Goal: Task Accomplishment & Management: Manage account settings

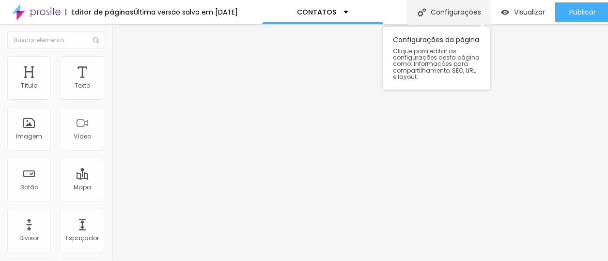
click at [456, 15] on div "Configurações" at bounding box center [448, 12] width 83 height 24
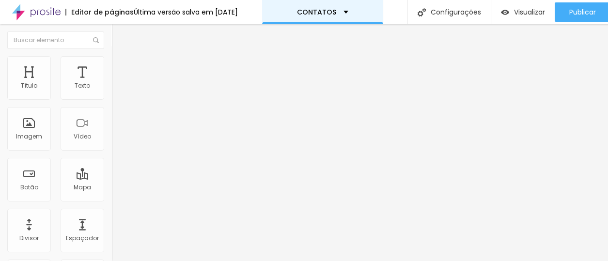
click at [323, 7] on div "CONTATOS" at bounding box center [322, 12] width 121 height 24
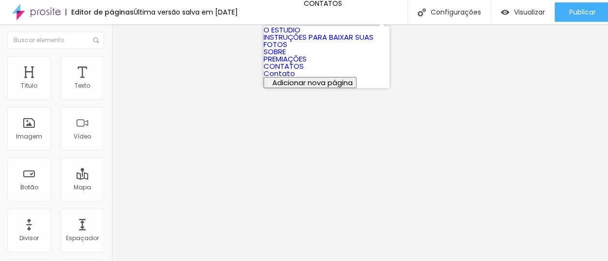
scroll to position [7, 0]
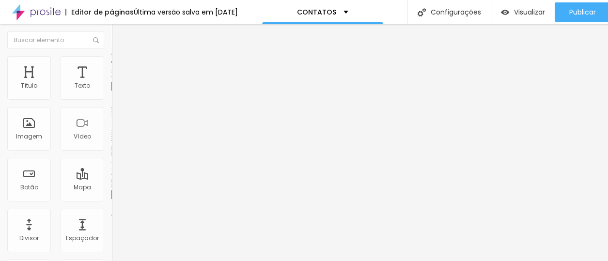
click at [111, 190] on input "[URL][DOMAIN_NAME]" at bounding box center [169, 195] width 116 height 10
click at [111, 195] on input "[URL][DOMAIN_NAME]" at bounding box center [169, 195] width 116 height 10
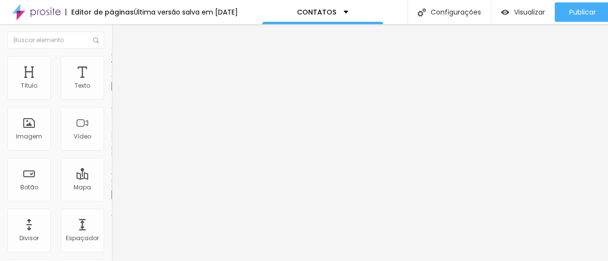
click at [111, 195] on input "[URL][DOMAIN_NAME]" at bounding box center [169, 195] width 116 height 10
click at [111, 190] on input "[URL][DOMAIN_NAME][PERSON_NAME]" at bounding box center [169, 195] width 116 height 10
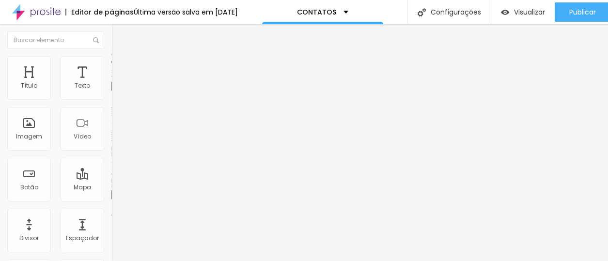
click at [111, 193] on input "[URL][DOMAIN_NAME]" at bounding box center [169, 195] width 116 height 10
click at [111, 199] on input "[URL][DOMAIN_NAME]" at bounding box center [169, 195] width 116 height 10
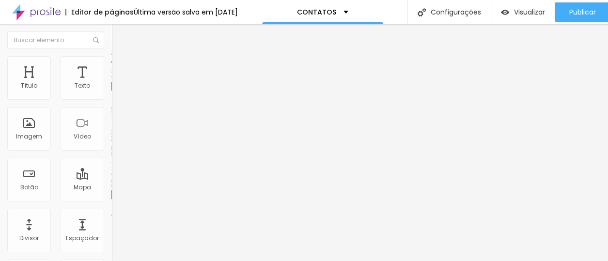
click at [111, 199] on input "[URL][DOMAIN_NAME]" at bounding box center [169, 195] width 116 height 10
click at [111, 198] on input "[URL][DOMAIN_NAME]" at bounding box center [169, 195] width 116 height 10
click at [49, 0] on img at bounding box center [36, 12] width 48 height 24
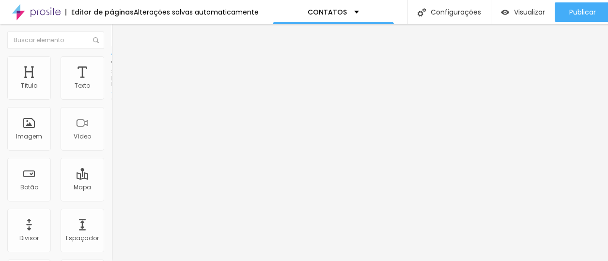
click at [120, 66] on span "Estilo" at bounding box center [127, 63] width 15 height 8
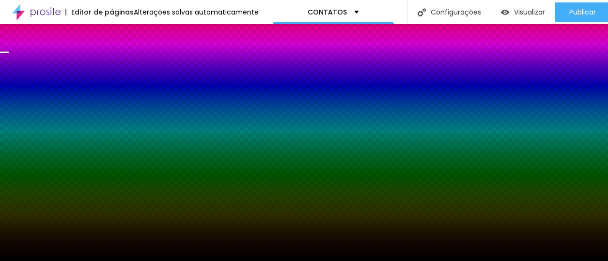
click at [111, 89] on span "Trocar imagem" at bounding box center [137, 85] width 53 height 8
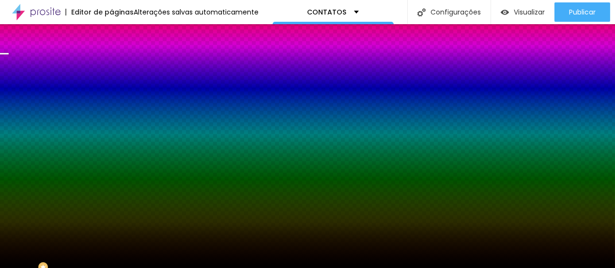
scroll to position [744, 0]
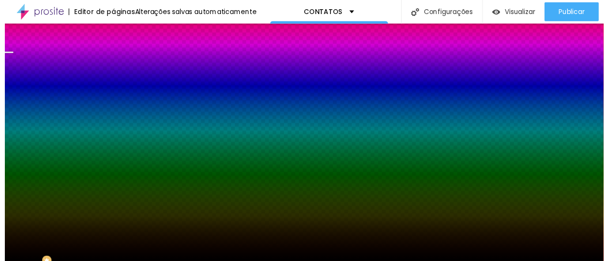
scroll to position [260, 0]
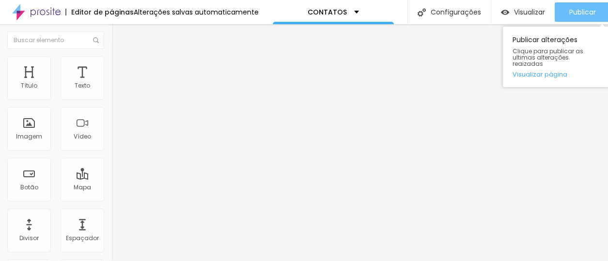
click at [543, 14] on icon "button" at bounding box center [549, 12] width 12 height 12
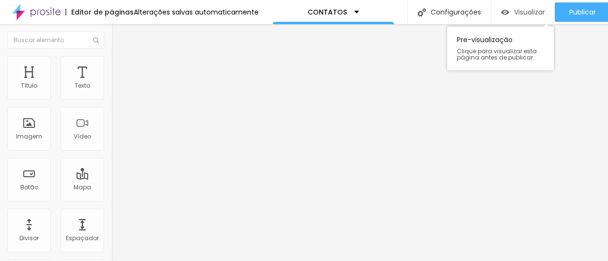
click at [526, 6] on div "Visualizar" at bounding box center [523, 11] width 44 height 19
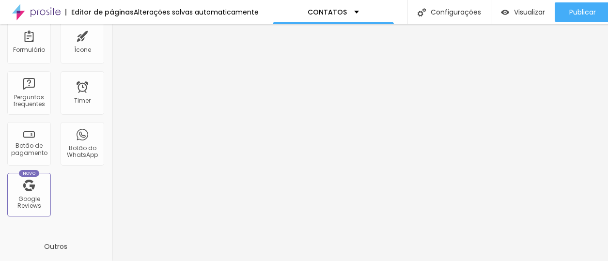
scroll to position [291, 0]
click at [72, 148] on div "Botão do WhatsApp" at bounding box center [82, 151] width 38 height 14
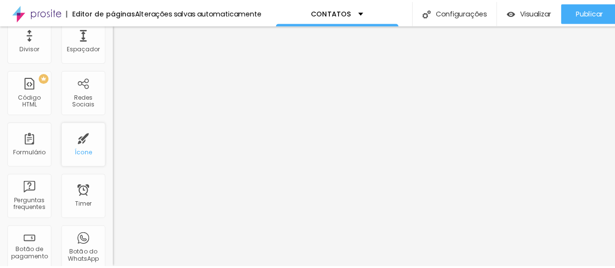
scroll to position [0, 0]
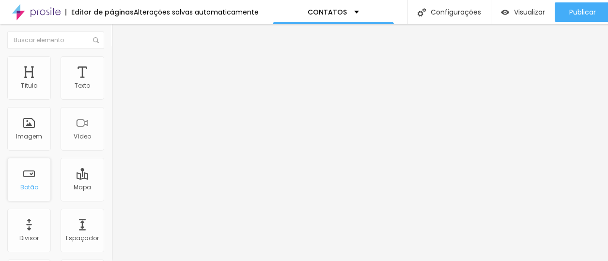
click at [36, 170] on div "Botão" at bounding box center [29, 180] width 44 height 44
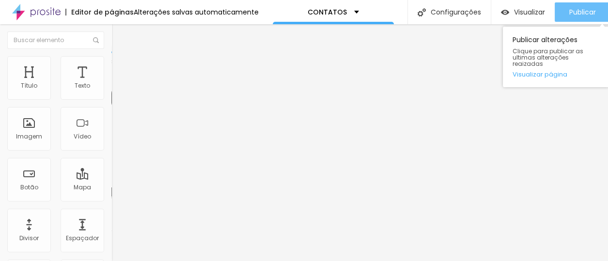
click at [593, 7] on div "Publicar" at bounding box center [582, 11] width 27 height 19
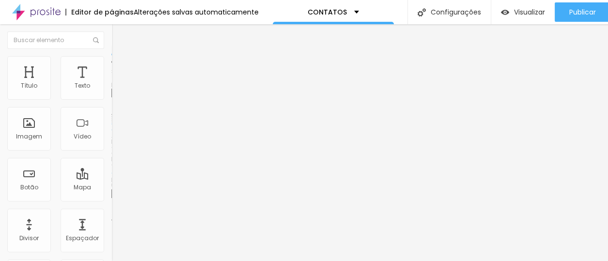
click at [111, 83] on span "Adicionar imagem" at bounding box center [142, 79] width 62 height 8
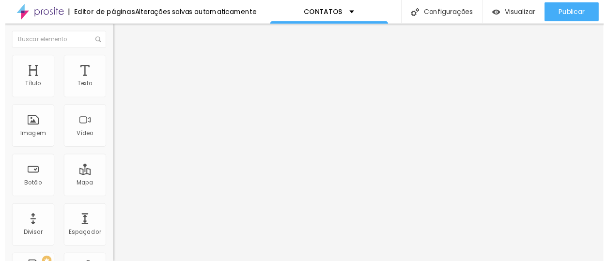
scroll to position [212, 0]
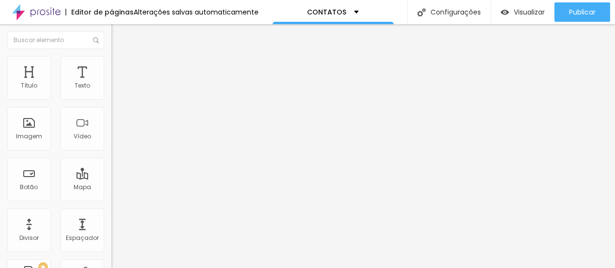
drag, startPoint x: 353, startPoint y: 125, endPoint x: 492, endPoint y: 100, distance: 141.2
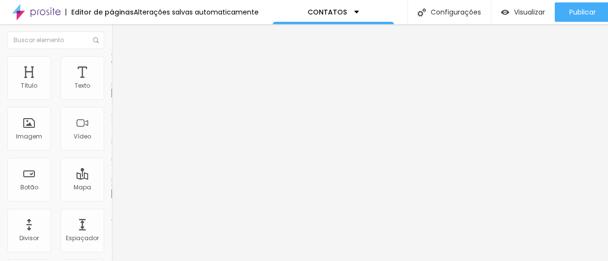
click at [111, 152] on span "Original" at bounding box center [122, 147] width 23 height 8
click at [111, 156] on div "Cinema 16:9" at bounding box center [166, 154] width 111 height 6
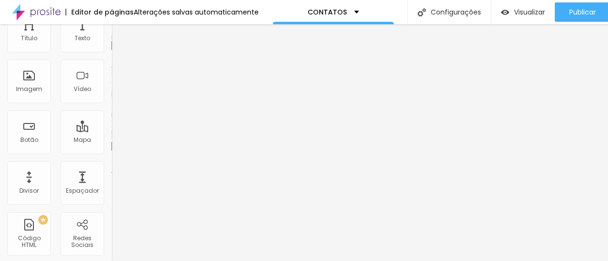
scroll to position [48, 0]
click at [111, 124] on span "Quadrado" at bounding box center [126, 120] width 31 height 8
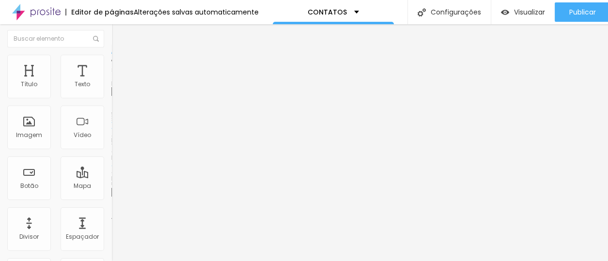
scroll to position [0, 0]
click at [120, 69] on span "Avançado" at bounding box center [136, 72] width 32 height 8
click at [120, 66] on span "Estilo" at bounding box center [127, 63] width 15 height 8
type input "11"
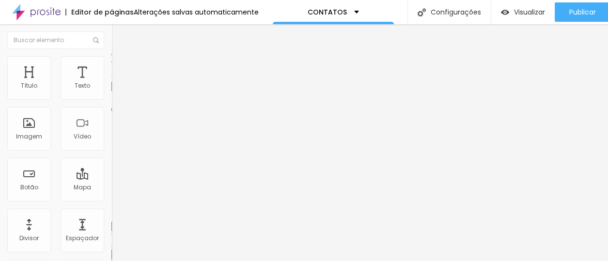
type input "27"
type input "34"
type input "77"
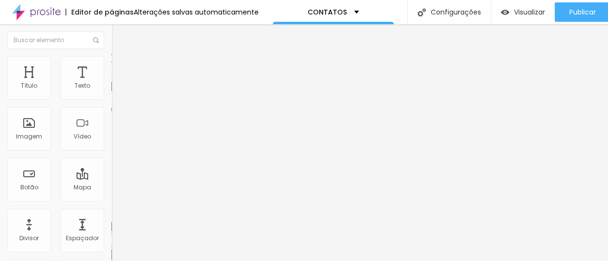
type input "77"
type input "92"
type input "95"
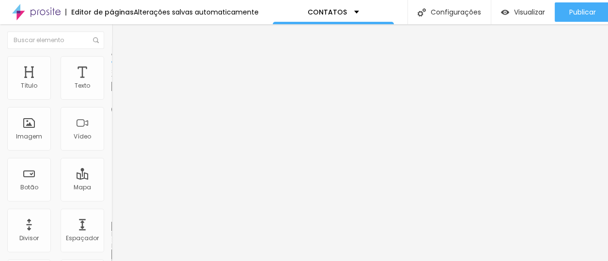
type input "96"
type input "98"
type input "100"
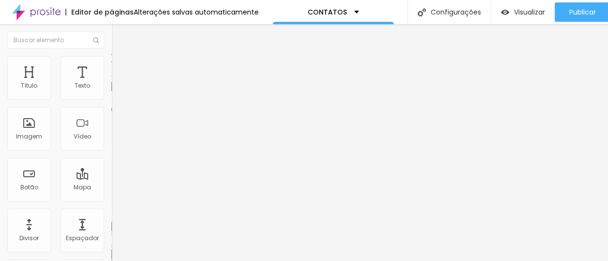
type input "100"
type input "102"
type input "104"
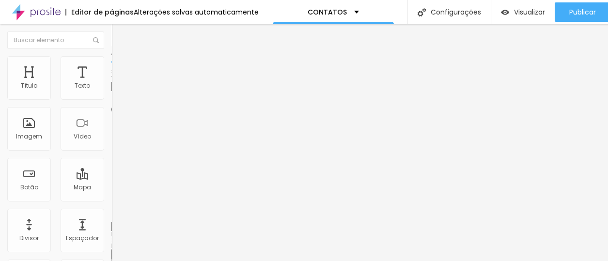
type input "105"
type input "107"
type input "108"
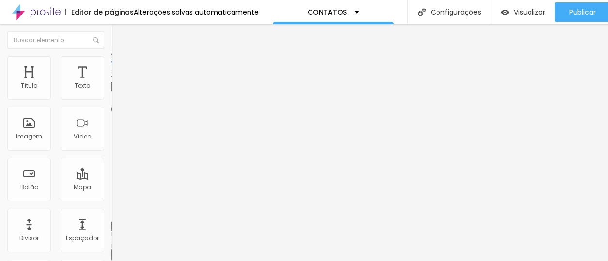
type input "108"
type input "109"
type input "113"
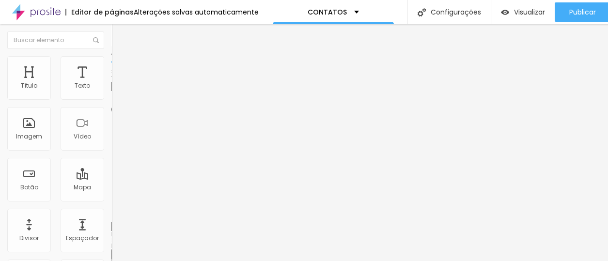
type input "114"
type input "115"
type input "119"
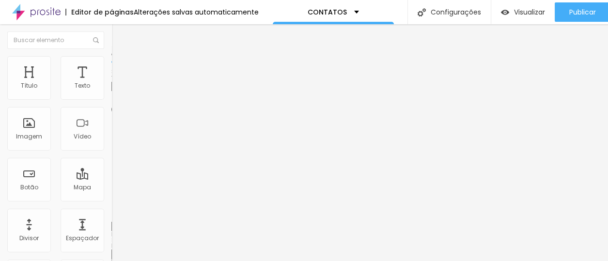
type input "119"
type input "120"
type input "123"
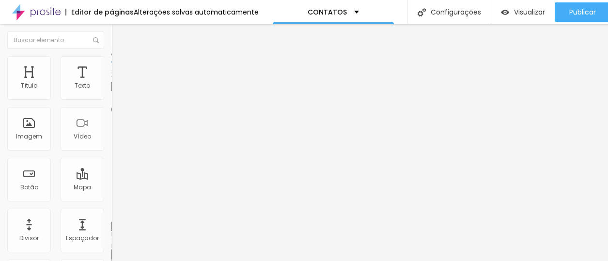
type input "127"
type input "130"
type input "135"
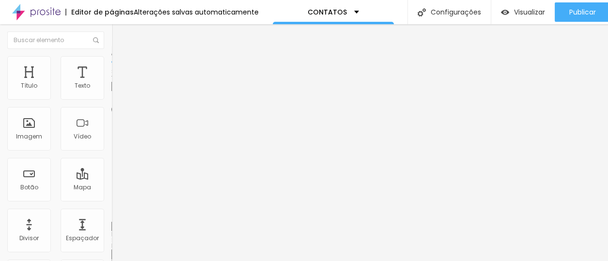
type input "135"
type input "139"
type input "144"
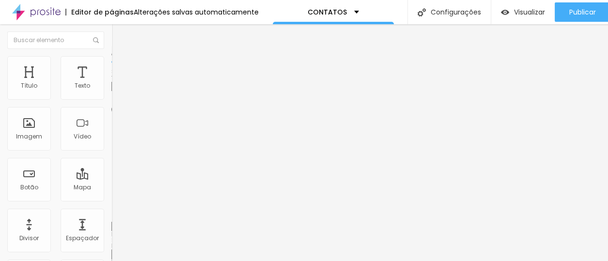
type input "148"
type input "149"
type input "151"
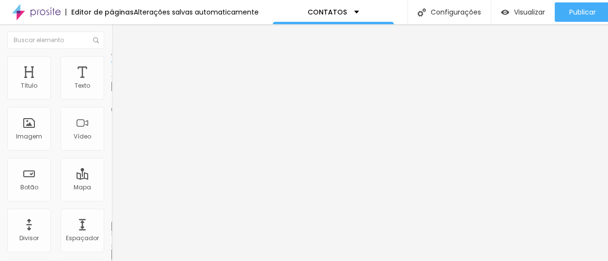
type input "151"
type input "152"
drag, startPoint x: 26, startPoint y: 122, endPoint x: 67, endPoint y: 116, distance: 42.1
type input "152"
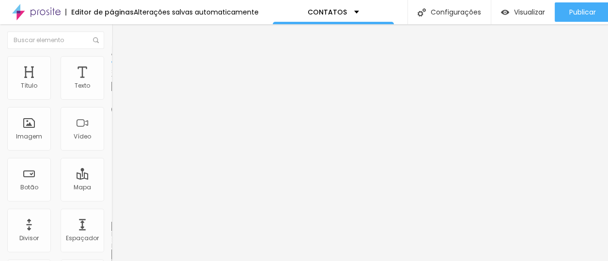
click at [111, 213] on input "range" at bounding box center [142, 217] width 62 height 8
click at [120, 57] on span "Conteúdo" at bounding box center [135, 53] width 30 height 8
click at [111, 83] on span "Trocar imagem" at bounding box center [137, 79] width 53 height 8
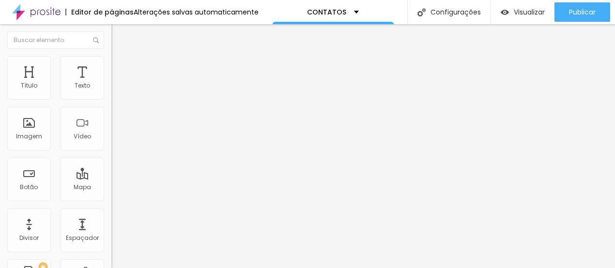
scroll to position [744, 0]
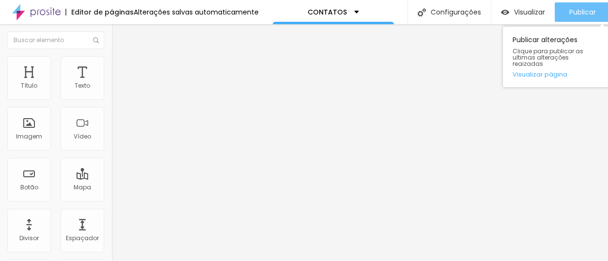
click at [574, 4] on div "Publicar" at bounding box center [582, 11] width 27 height 19
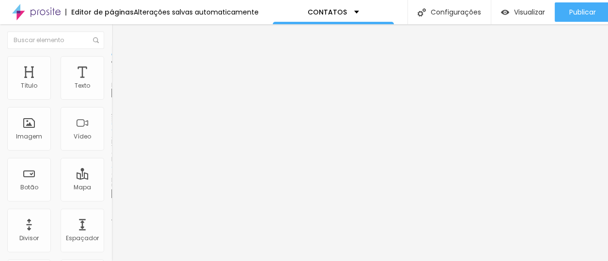
click at [111, 63] on li "Estilo" at bounding box center [166, 61] width 111 height 10
type input "153"
type input "154"
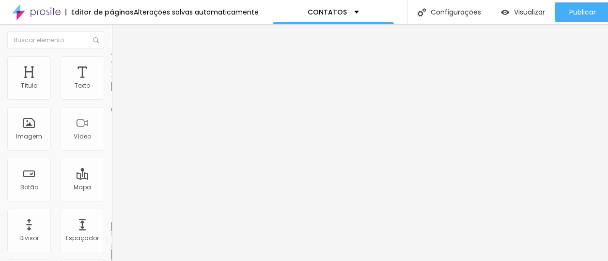
type input "163"
type input "183"
type input "197"
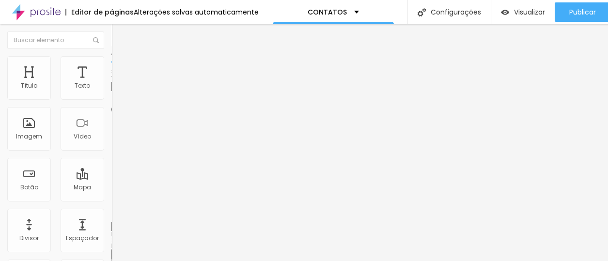
type input "197"
type input "200"
drag, startPoint x: 67, startPoint y: 122, endPoint x: 123, endPoint y: 116, distance: 56.5
type input "200"
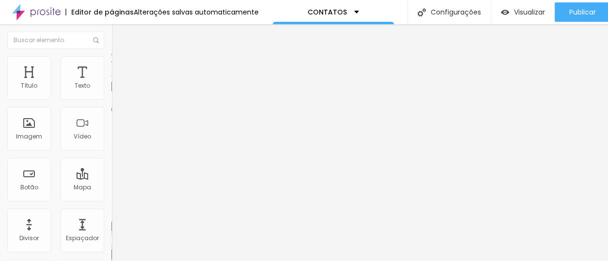
click at [123, 213] on input "range" at bounding box center [142, 217] width 62 height 8
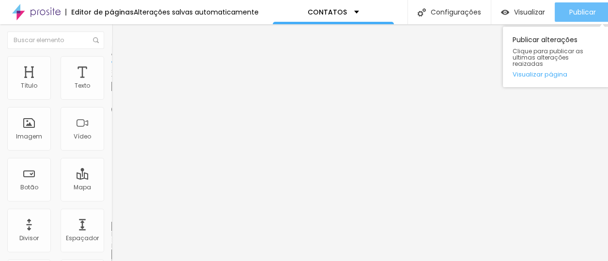
click at [594, 8] on span "Publicar" at bounding box center [582, 12] width 27 height 8
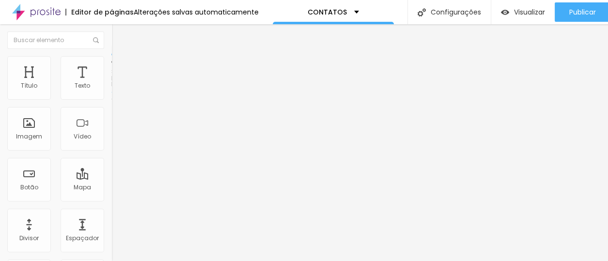
click at [111, 64] on li "Estilo" at bounding box center [166, 61] width 111 height 10
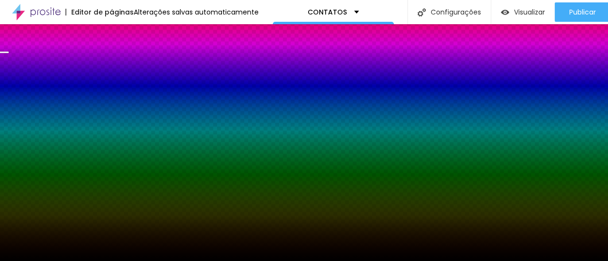
click at [111, 89] on span "Trocar imagem" at bounding box center [137, 85] width 53 height 8
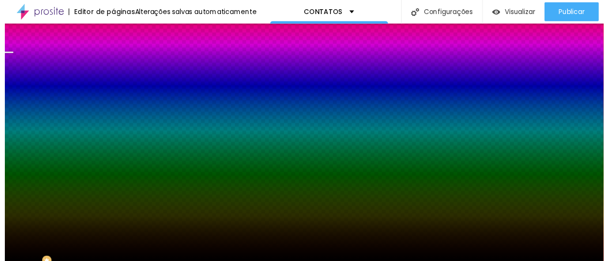
scroll to position [291, 0]
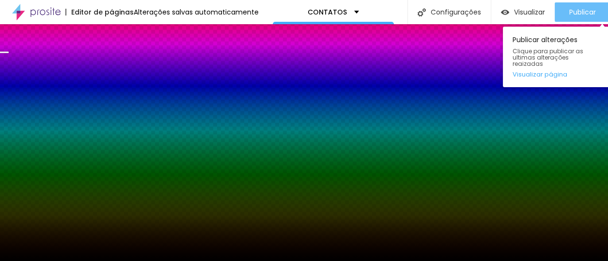
click at [578, 8] on span "Publicar" at bounding box center [582, 12] width 27 height 8
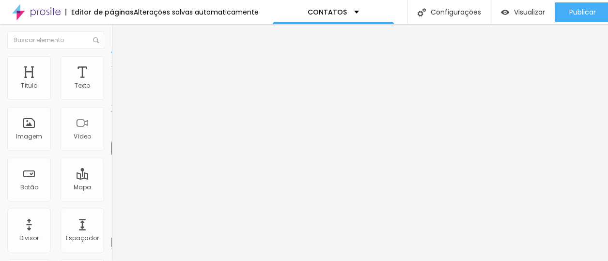
scroll to position [0, 0]
click at [120, 59] on span "Avançado" at bounding box center [136, 63] width 32 height 8
click at [120, 57] on span "Estilo" at bounding box center [127, 53] width 15 height 8
type input "1.4"
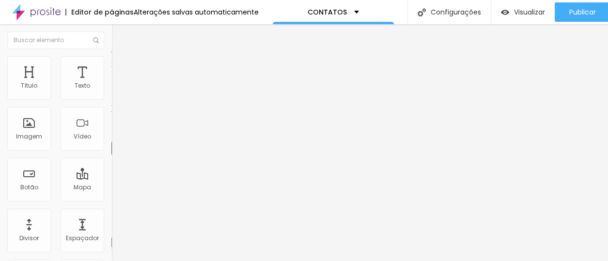
type input "1.5"
type input "1.6"
type input "1.7"
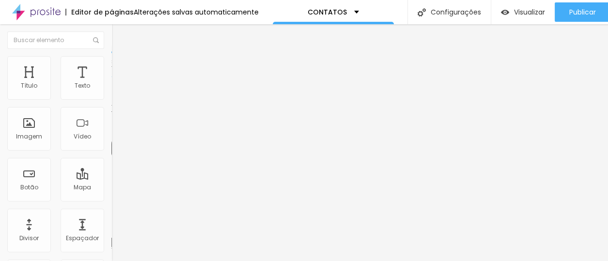
type input "1.7"
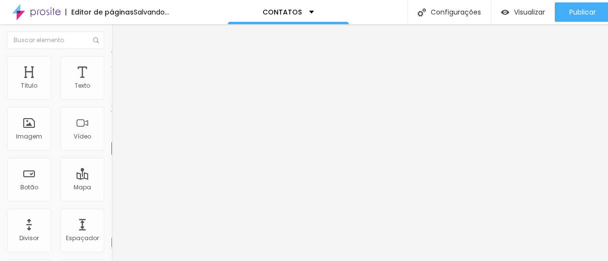
type input "1.6"
type input "1.5"
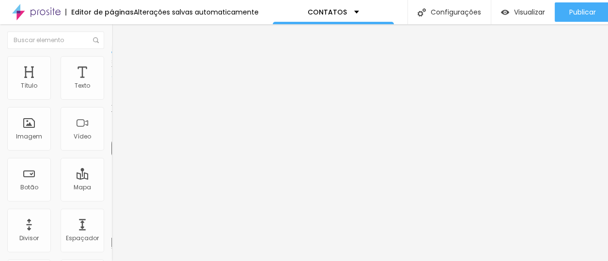
type input "1.4"
type input "1.3"
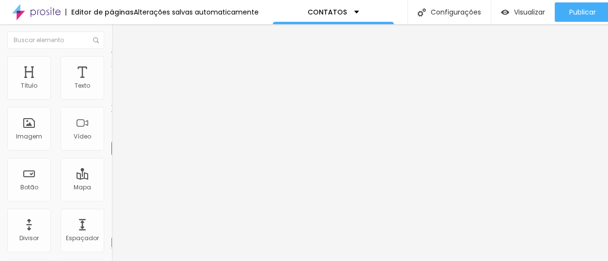
type input "1.6"
type input "5.1"
type input "6"
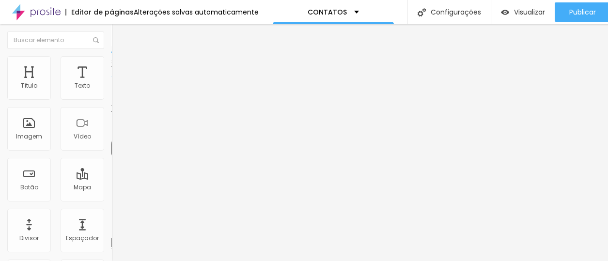
type input "6"
type input "6.6"
type input "7"
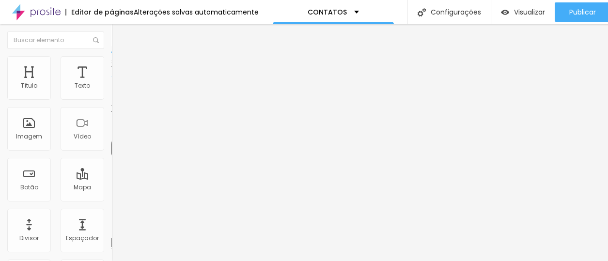
type input "7.1"
type input "7.3"
type input "7.1"
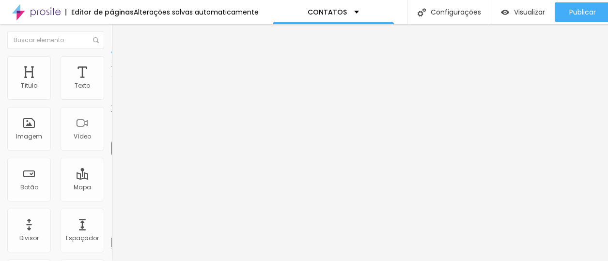
type input "7.1"
type input "6.3"
type input "5.5"
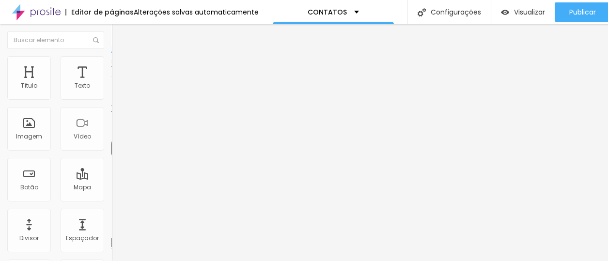
type input "5.1"
type input "5"
type input "4.8"
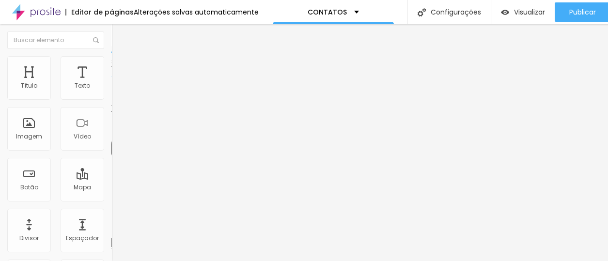
type input "4.8"
type input "4.4"
type input "4"
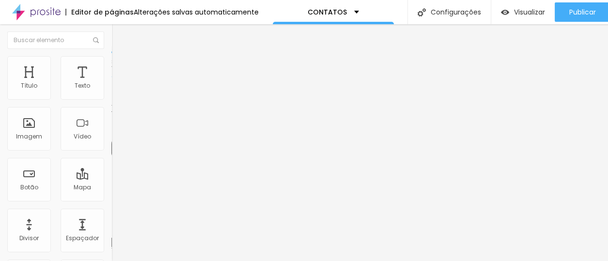
type input "3.8"
type input "3.7"
drag, startPoint x: 24, startPoint y: 214, endPoint x: 32, endPoint y: 213, distance: 7.9
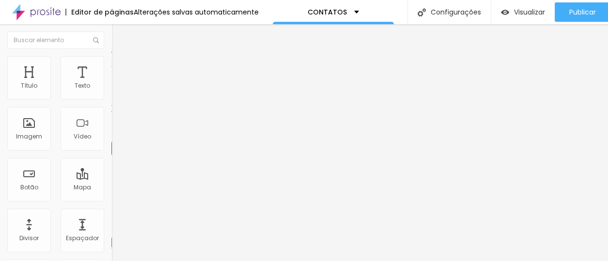
type input "3.7"
type input "51"
type input "57"
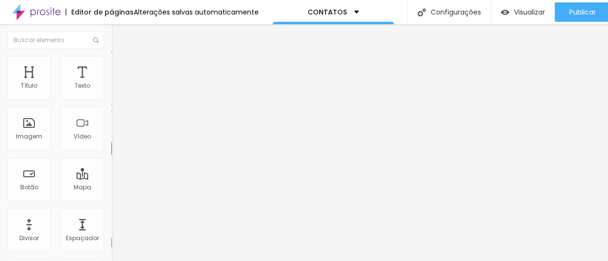
type input "57"
type input "59"
type input "66"
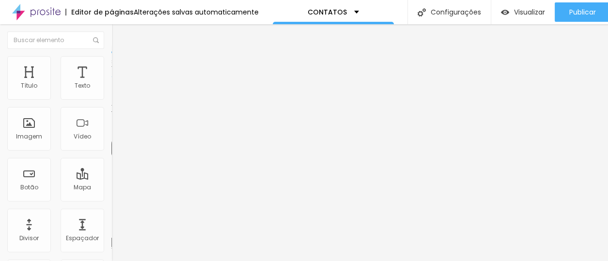
type input "67"
type input "68"
type input "66"
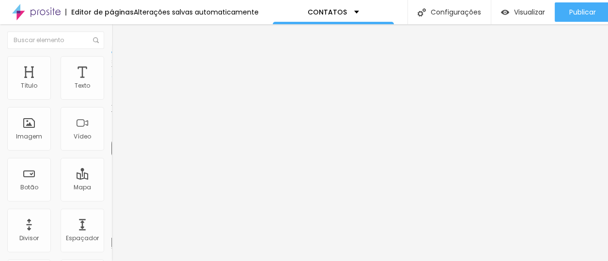
type input "66"
type input "65"
type input "63"
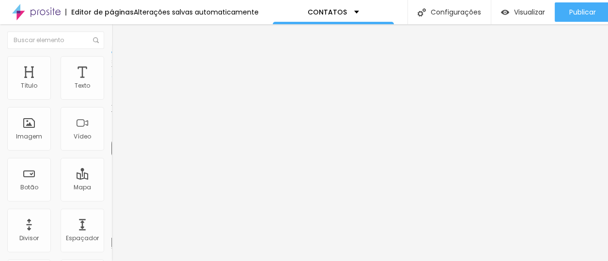
type input "61"
type input "60"
type input "59"
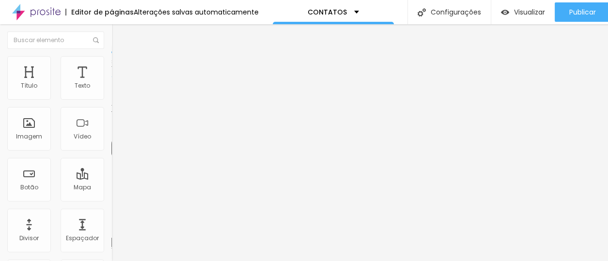
type input "59"
type input "58"
type input "57"
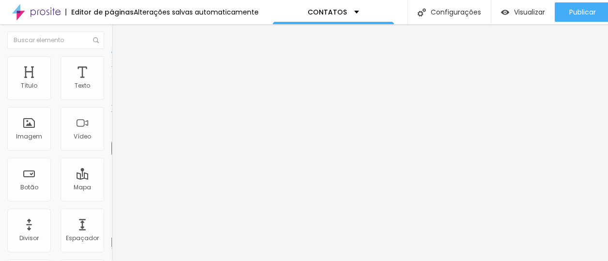
type input "56"
type input "55"
type input "54"
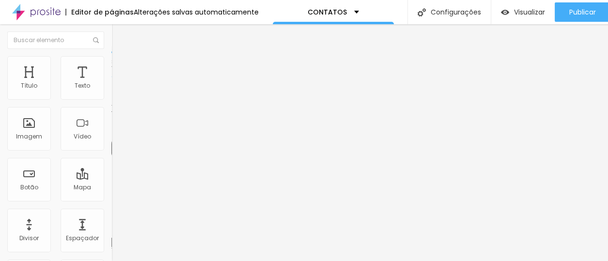
type input "54"
type input "53"
type input "52"
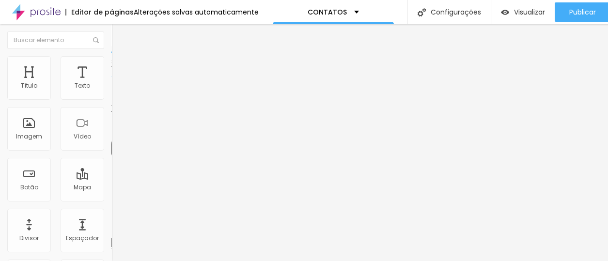
type input "51"
type input "50"
type input "49"
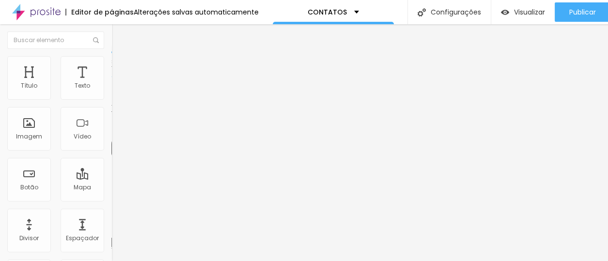
type input "49"
type input "48"
type input "47"
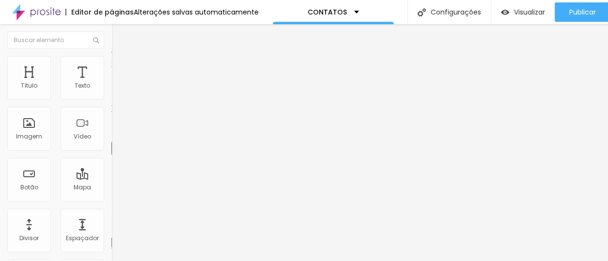
type input "46"
type input "45"
type input "44"
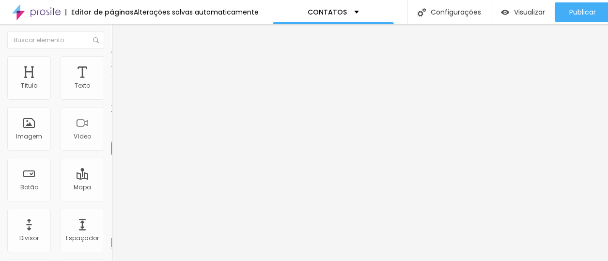
type input "44"
type input "43"
drag, startPoint x: 48, startPoint y: 193, endPoint x: 40, endPoint y: 193, distance: 8.2
type input "43"
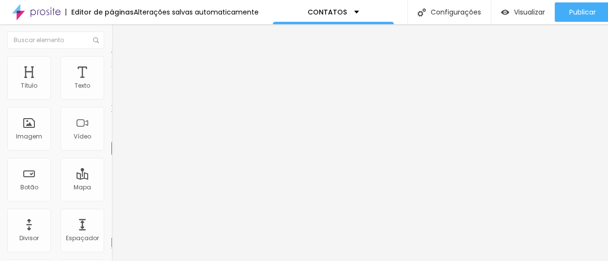
click at [111, 229] on input "range" at bounding box center [142, 233] width 62 height 8
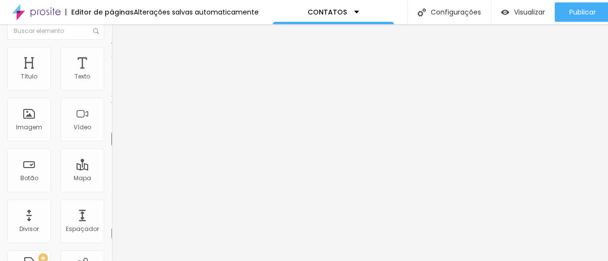
scroll to position [9, 0]
drag, startPoint x: 24, startPoint y: 245, endPoint x: 44, endPoint y: 244, distance: 19.4
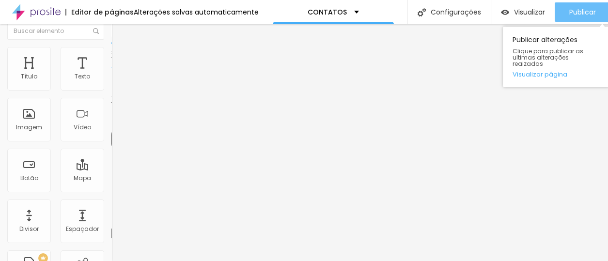
scroll to position [0, 0]
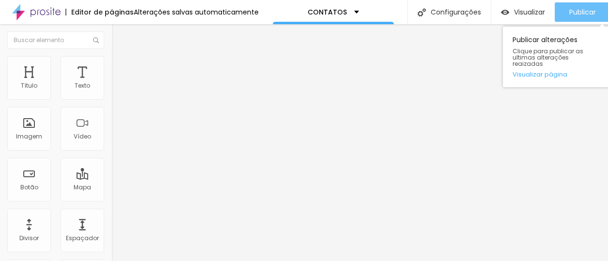
click at [578, 8] on span "Publicar" at bounding box center [582, 12] width 27 height 8
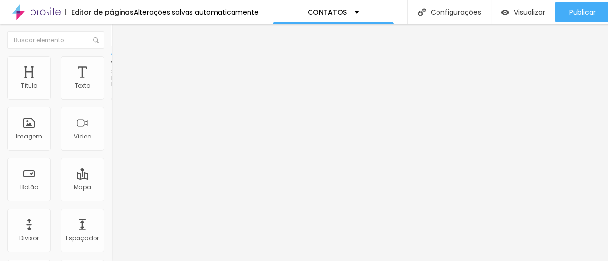
click at [111, 57] on li "Estilo" at bounding box center [166, 61] width 111 height 10
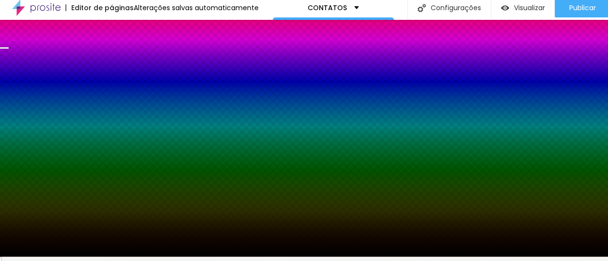
click at [111, 57] on ul "Conteúdo Estilo Avançado" at bounding box center [166, 56] width 111 height 29
click at [111, 52] on li "Conteúdo" at bounding box center [166, 47] width 111 height 10
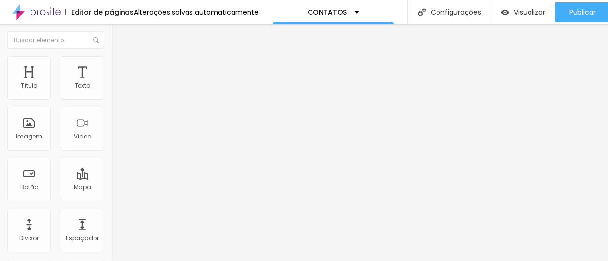
scroll to position [7, 0]
click at [120, 59] on span "Estilo" at bounding box center [127, 63] width 15 height 8
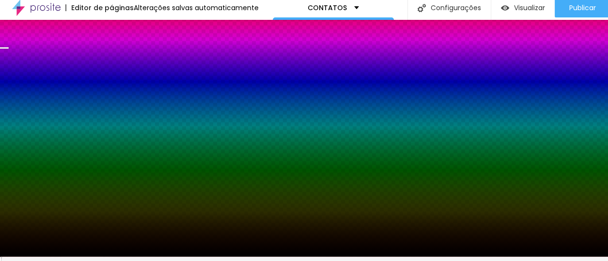
click at [111, 85] on span "Trocar imagem" at bounding box center [137, 81] width 53 height 8
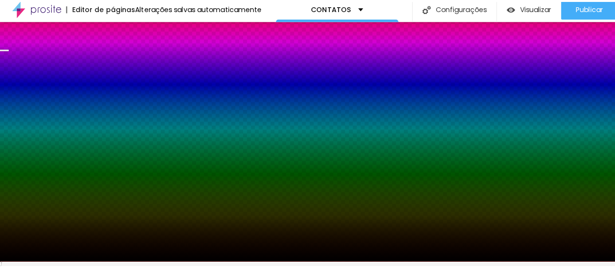
scroll to position [0, 0]
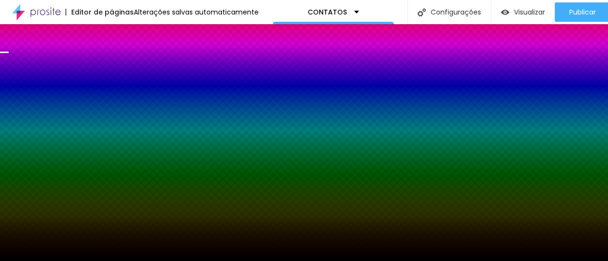
click at [111, 89] on span "Trocar imagem" at bounding box center [137, 85] width 53 height 8
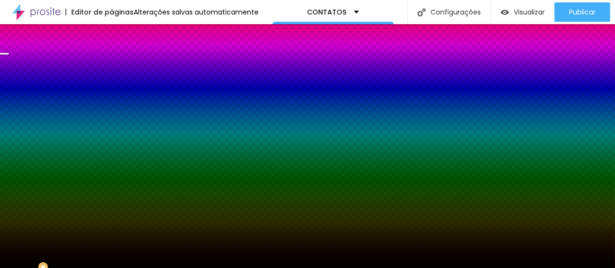
scroll to position [97, 0]
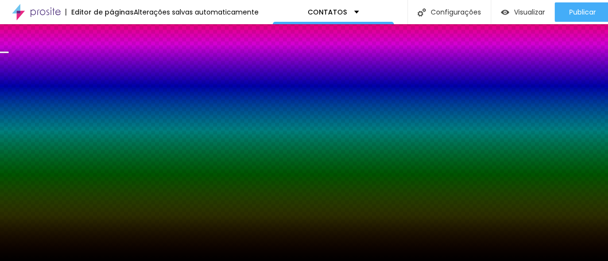
click at [120, 57] on span "Conteúdo" at bounding box center [135, 53] width 30 height 8
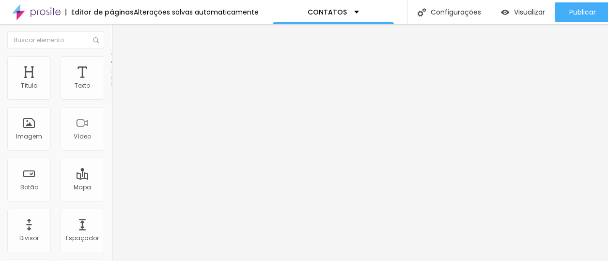
click at [120, 67] on span "Estilo" at bounding box center [127, 63] width 15 height 8
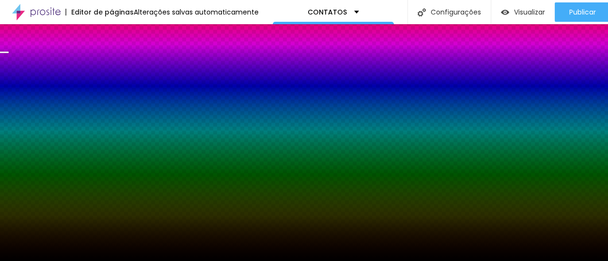
click at [120, 68] on span "Avançado" at bounding box center [136, 72] width 32 height 8
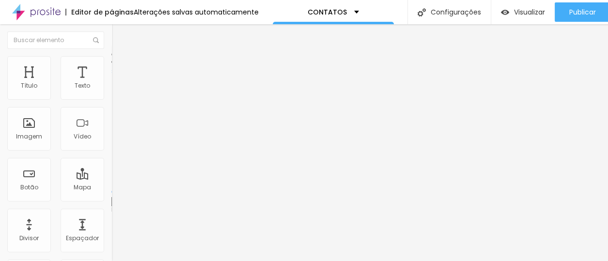
type input "313"
type input "376"
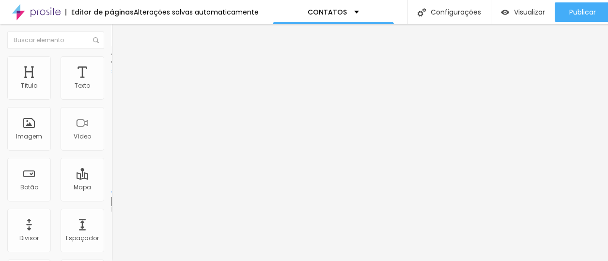
type input "301"
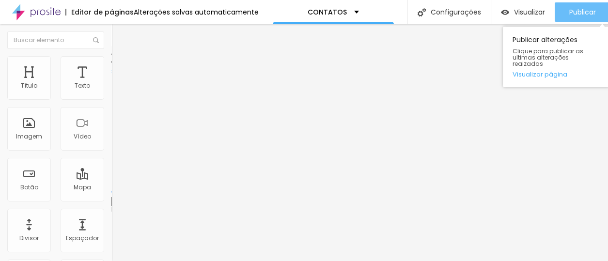
click at [579, 13] on span "Publicar" at bounding box center [582, 12] width 27 height 8
click at [592, 12] on span "Publicar" at bounding box center [582, 12] width 27 height 8
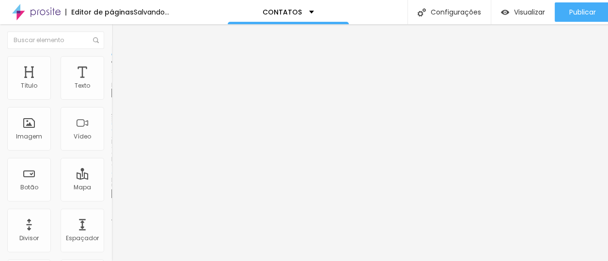
click at [111, 83] on span "Trocar imagem" at bounding box center [137, 79] width 53 height 8
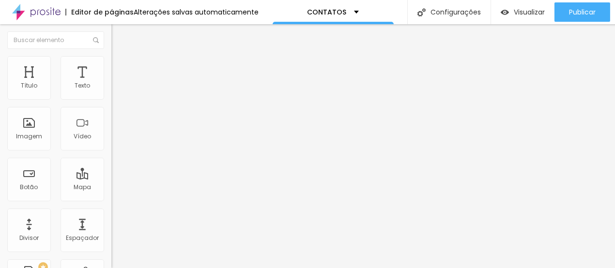
scroll to position [533, 0]
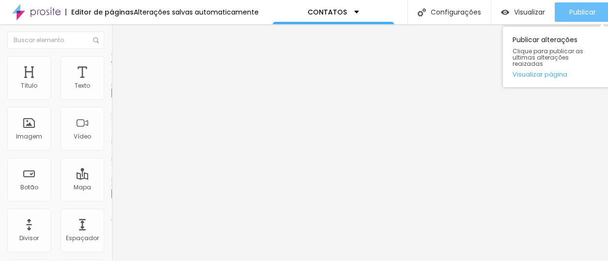
click at [579, 9] on span "Publicar" at bounding box center [582, 12] width 27 height 8
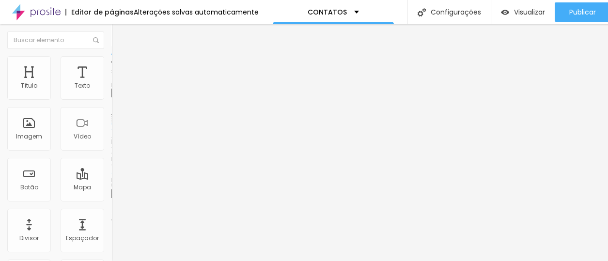
click at [111, 83] on span "Trocar imagem" at bounding box center [137, 79] width 53 height 8
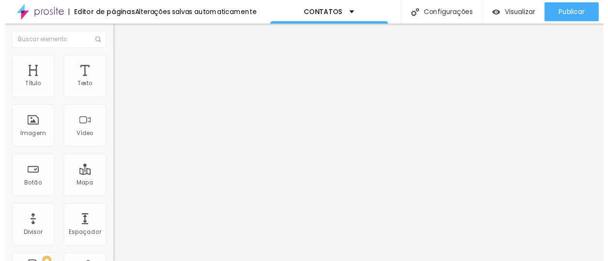
scroll to position [581, 0]
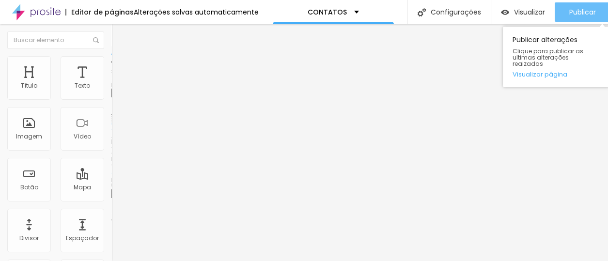
click at [576, 4] on div "Publicar" at bounding box center [582, 11] width 27 height 19
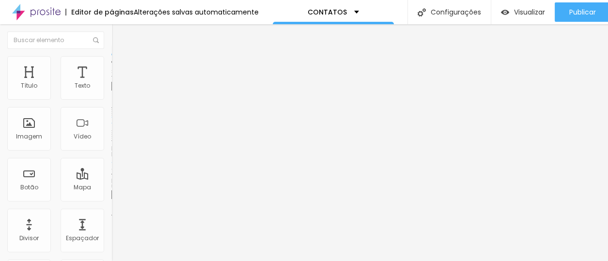
drag, startPoint x: 39, startPoint y: 106, endPoint x: 0, endPoint y: 106, distance: 39.2
click at [111, 106] on div "Texto Click me Alinhamento [GEOGRAPHIC_DATA] Link URL https:// Abrir em uma nov…" at bounding box center [166, 146] width 111 height 141
type input "n"
type input "N"
type input "Nosso site"
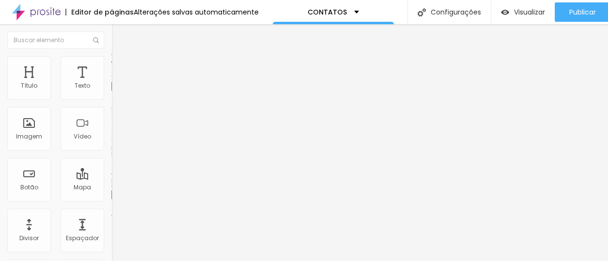
click at [111, 199] on input "https://" at bounding box center [169, 195] width 116 height 10
drag, startPoint x: 53, startPoint y: 199, endPoint x: 0, endPoint y: 199, distance: 52.8
click at [111, 199] on div "Texto Nosso site [GEOGRAPHIC_DATA] Link URL https:// Abrir em uma nova aba" at bounding box center [166, 146] width 111 height 141
paste input "[DOMAIN_NAME][URL]"
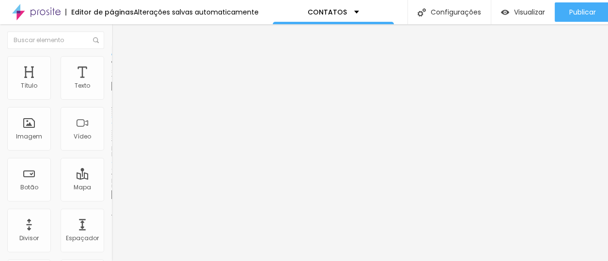
scroll to position [0, 41]
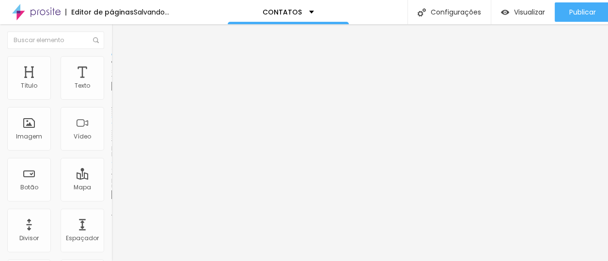
type input "[URL][DOMAIN_NAME]"
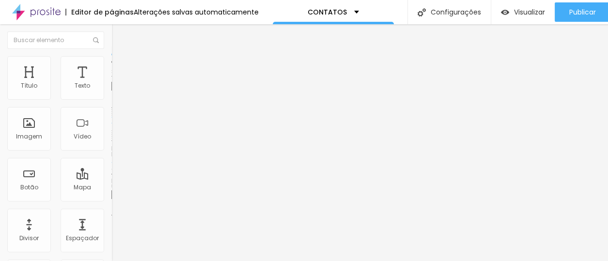
click at [119, 33] on div "Editar Botão" at bounding box center [167, 35] width 97 height 8
click at [111, 63] on li "Estilo" at bounding box center [166, 61] width 111 height 10
drag, startPoint x: 42, startPoint y: 107, endPoint x: 0, endPoint y: 52, distance: 69.1
click at [111, 52] on div "Conteúdo Estilo Avançado Texto Click me Alinhamento Tamanho Normal Pequeno Norm…" at bounding box center [166, 131] width 111 height 170
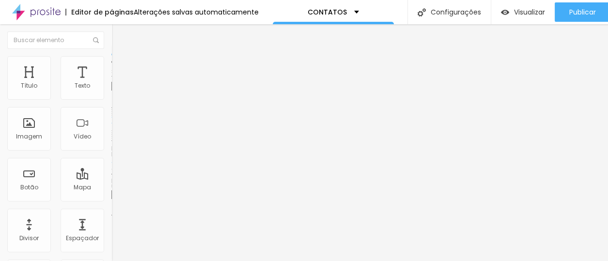
drag, startPoint x: 60, startPoint y: 199, endPoint x: 0, endPoint y: 201, distance: 59.6
click at [111, 201] on div "Texto Click me Alinhamento [GEOGRAPHIC_DATA] Link URL https:// Abrir em uma nov…" at bounding box center [166, 146] width 111 height 141
paste input "[DOMAIN_NAME][URL]"
type input "[URL][DOMAIN_NAME]"
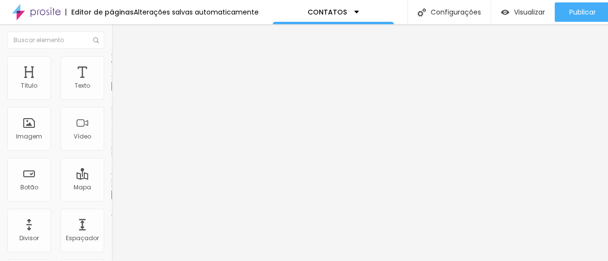
scroll to position [0, 0]
drag, startPoint x: 53, startPoint y: 106, endPoint x: 0, endPoint y: 93, distance: 54.2
click at [111, 93] on div "Texto Click me Alinhamento [GEOGRAPHIC_DATA] Link URL [URL][DOMAIN_NAME] Abrir …" at bounding box center [166, 146] width 111 height 141
type input "i"
type input "Para familias"
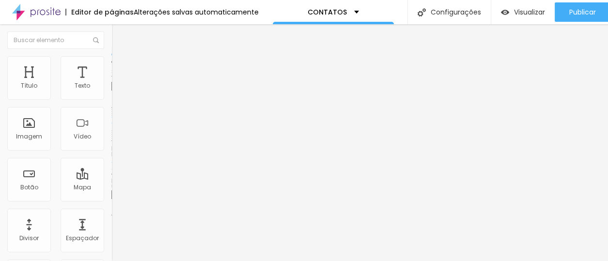
drag, startPoint x: 58, startPoint y: 108, endPoint x: 0, endPoint y: 86, distance: 61.4
click at [111, 86] on div "Texto Click me Alinhamento [GEOGRAPHIC_DATA] Link URL https:// Abrir em uma nov…" at bounding box center [166, 146] width 111 height 141
type input "Para Empresários"
click at [111, 198] on input "https://" at bounding box center [169, 195] width 116 height 10
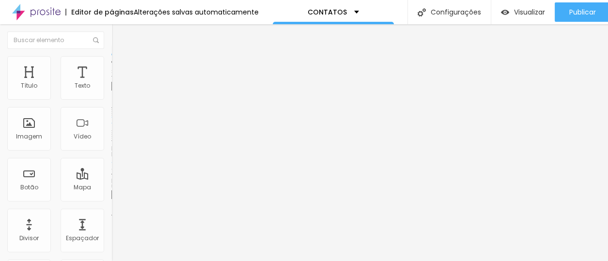
click at [111, 198] on input "https://" at bounding box center [169, 195] width 116 height 10
paste input "[DOMAIN_NAME][URL]"
type input "[URL][DOMAIN_NAME]"
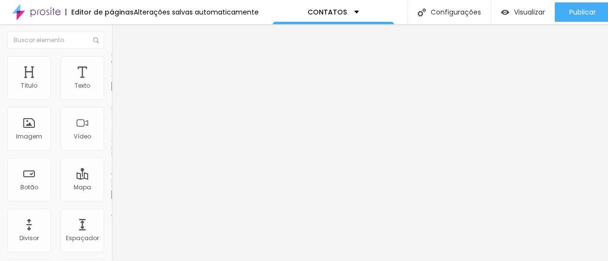
drag, startPoint x: 60, startPoint y: 108, endPoint x: 0, endPoint y: 102, distance: 60.3
click at [111, 102] on div "Texto Click me Alinhamento [GEOGRAPHIC_DATA] Link URL https:// Abrir em uma nov…" at bounding box center [166, 146] width 111 height 141
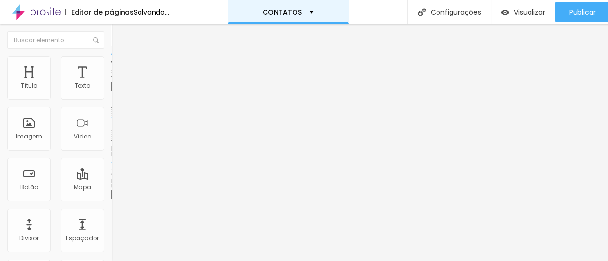
type input "Destaque Internacional"
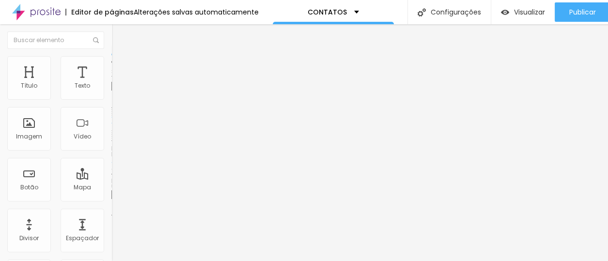
drag, startPoint x: 59, startPoint y: 200, endPoint x: 0, endPoint y: 166, distance: 67.9
click at [111, 166] on div "Texto Destaque Internacional Alinhamento [GEOGRAPHIC_DATA] Link URL https:// Ab…" at bounding box center [166, 146] width 111 height 141
paste input "[DOMAIN_NAME][URL][PERSON_NAME]"
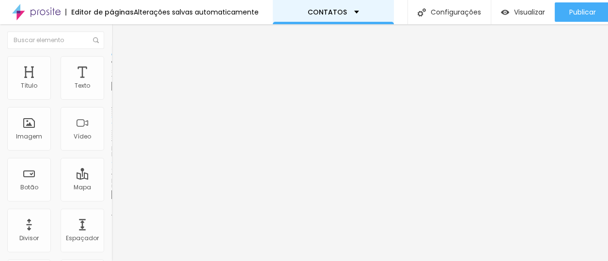
type input "[URL][DOMAIN_NAME][PERSON_NAME]"
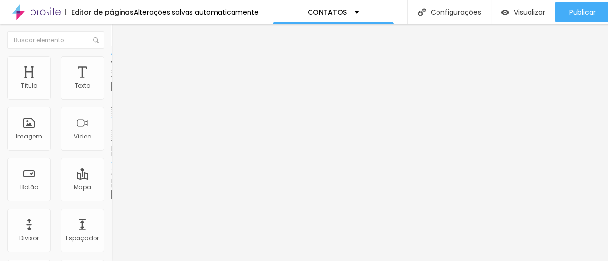
drag, startPoint x: 54, startPoint y: 110, endPoint x: 0, endPoint y: 92, distance: 56.7
click at [111, 92] on div "Texto Click me Alinhamento [GEOGRAPHIC_DATA] Link URL https:// Abrir em uma nov…" at bounding box center [166, 146] width 111 height 141
click at [111, 199] on input "https://" at bounding box center [169, 195] width 116 height 10
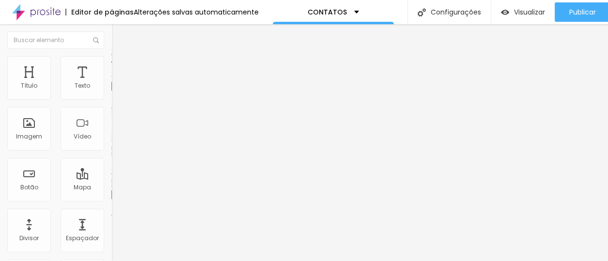
paste input "[DOMAIN_NAME][URL]"
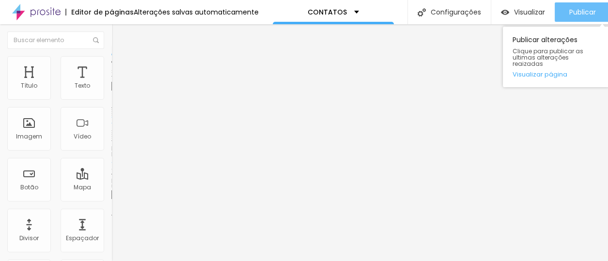
click at [573, 11] on span "Publicar" at bounding box center [582, 12] width 27 height 8
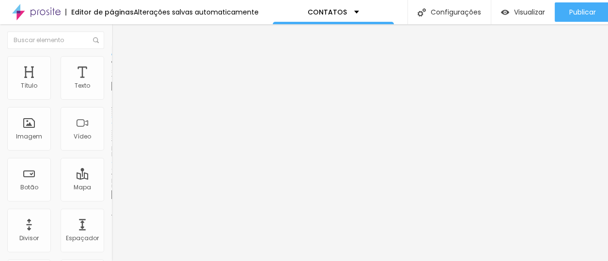
click at [111, 91] on input "Pre Wedding em [GEOGRAPHIC_DATA]" at bounding box center [169, 86] width 116 height 10
click at [111, 196] on input "[URL][DOMAIN_NAME]" at bounding box center [169, 195] width 116 height 10
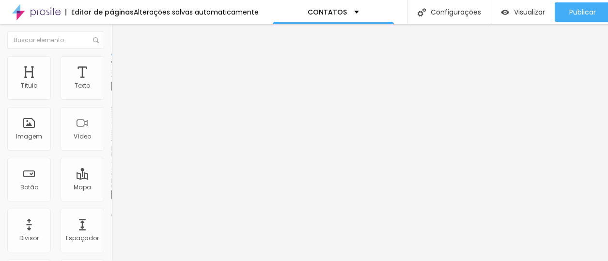
click at [111, 196] on input "[URL][DOMAIN_NAME]" at bounding box center [169, 195] width 116 height 10
paste input "[DOMAIN_NAME][URL]"
click at [111, 91] on input "Pre Wedding em [GEOGRAPHIC_DATA]" at bounding box center [169, 86] width 116 height 10
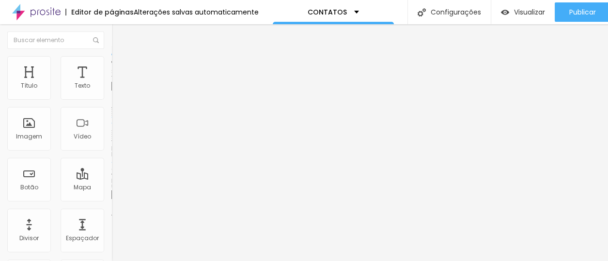
click at [111, 91] on input "Pre Wedding em [GEOGRAPHIC_DATA]" at bounding box center [169, 86] width 116 height 10
click at [111, 91] on input "Trofeu Melhores de [GEOGRAPHIC_DATA] 2024" at bounding box center [169, 86] width 116 height 10
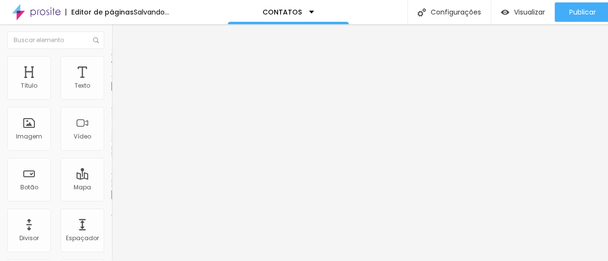
click at [111, 198] on input "[URL][DOMAIN_NAME]" at bounding box center [169, 195] width 116 height 10
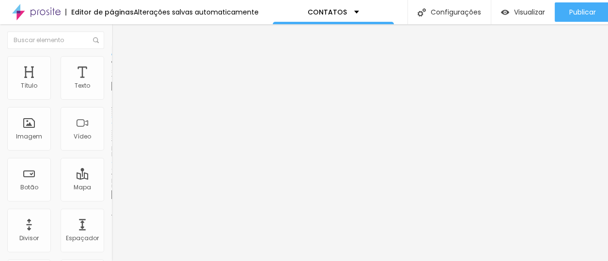
click at [111, 198] on input "[URL][DOMAIN_NAME]" at bounding box center [169, 195] width 116 height 10
paste input "[DOMAIN_NAME][URL]"
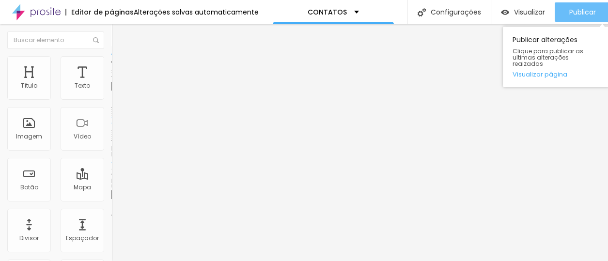
click at [574, 14] on span "Publicar" at bounding box center [582, 12] width 27 height 8
